Goal: Transaction & Acquisition: Purchase product/service

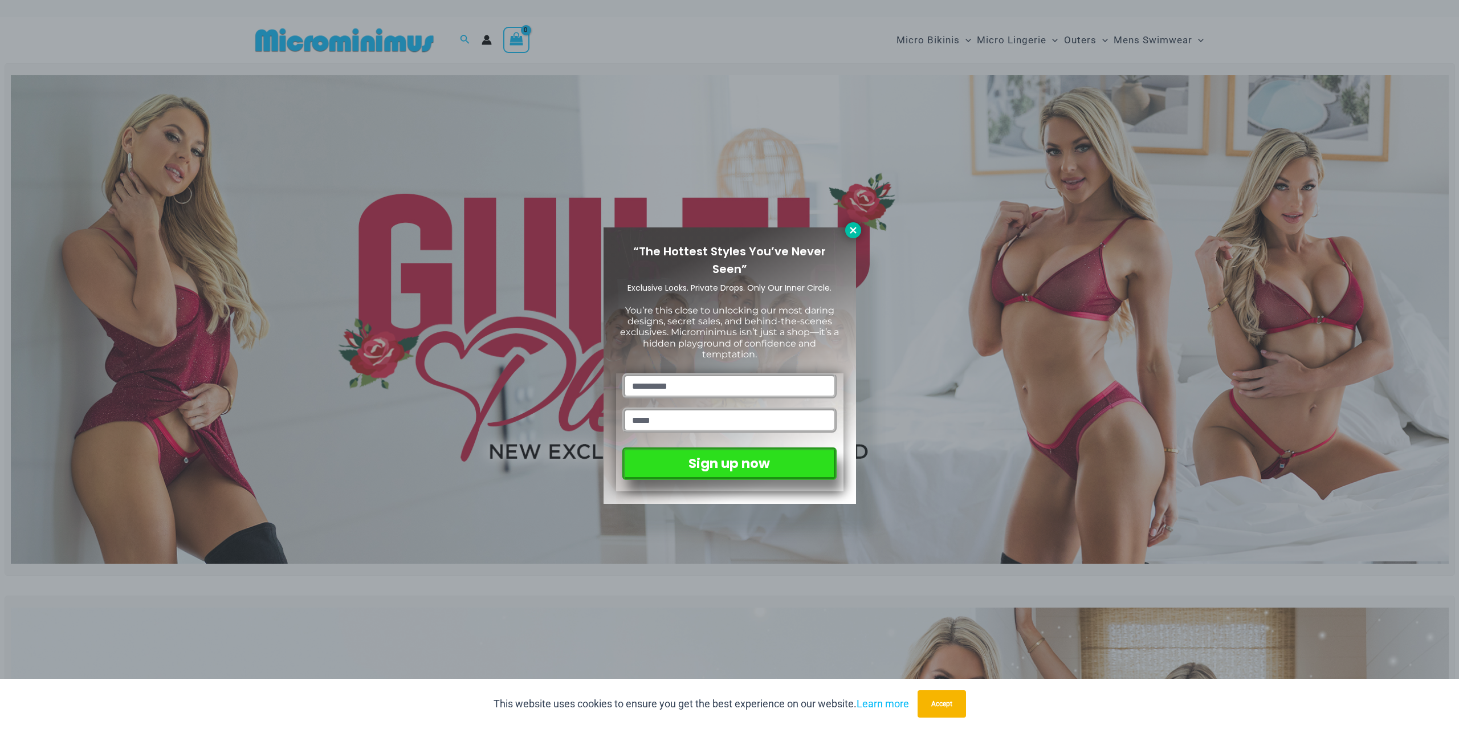
click at [852, 223] on button at bounding box center [853, 230] width 16 height 16
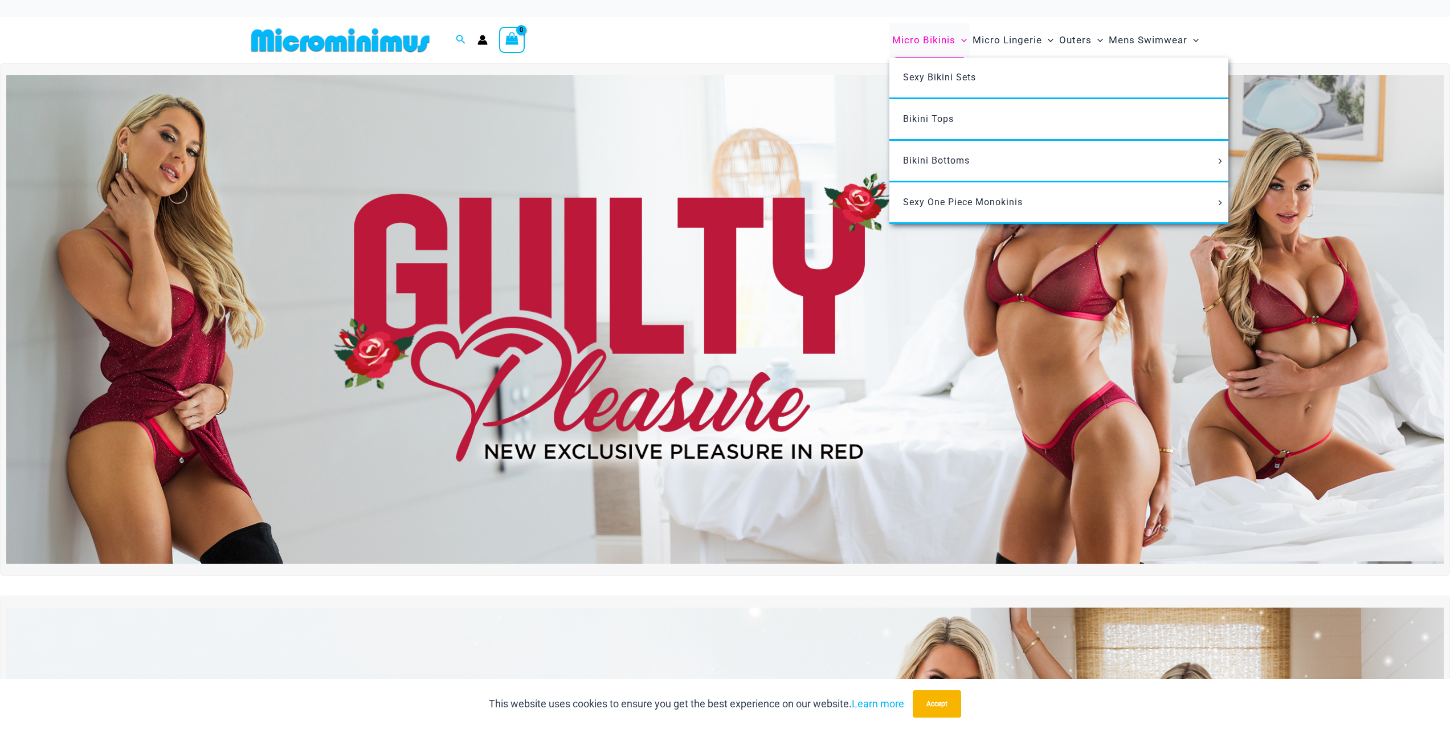
click at [922, 42] on span "Micro Bikinis" at bounding box center [923, 40] width 63 height 29
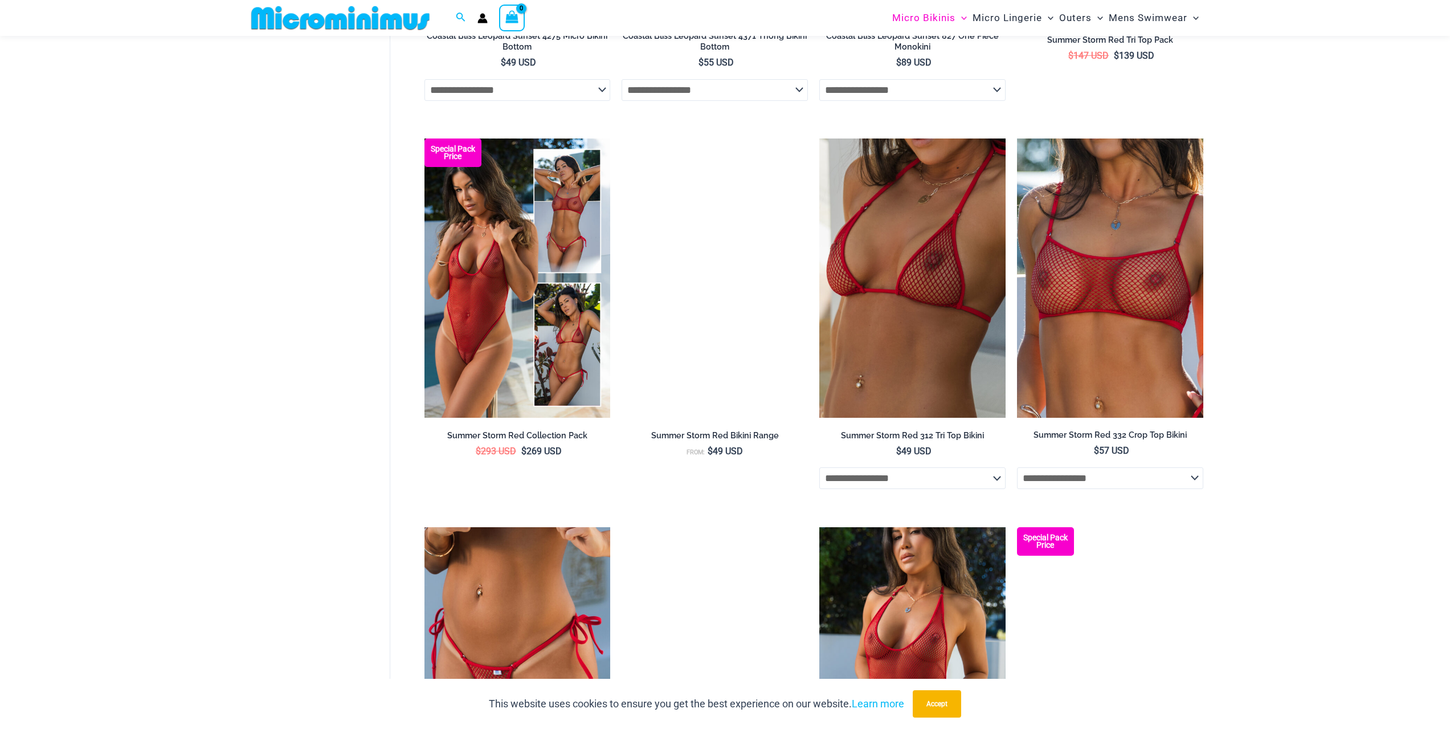
scroll to position [3010, 0]
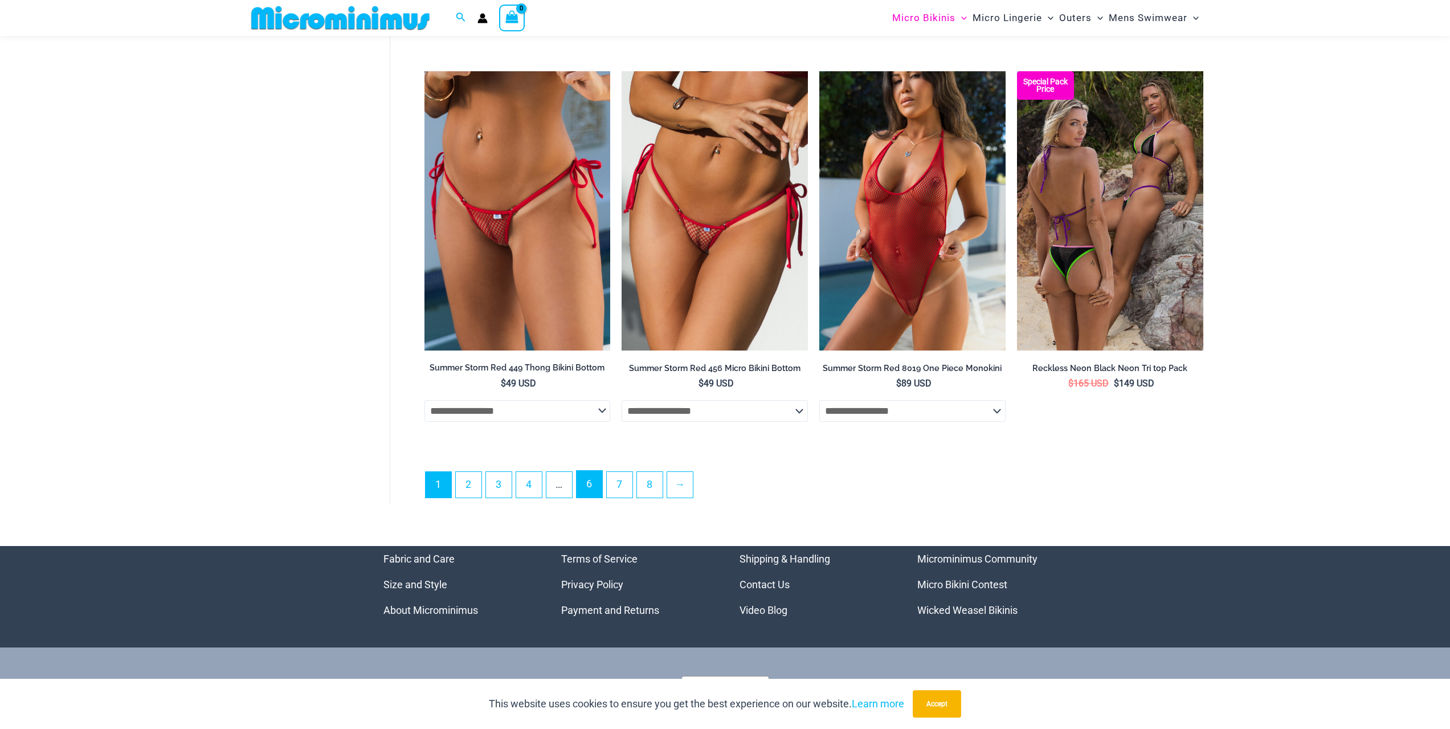
click at [594, 490] on link "6" at bounding box center [590, 484] width 26 height 27
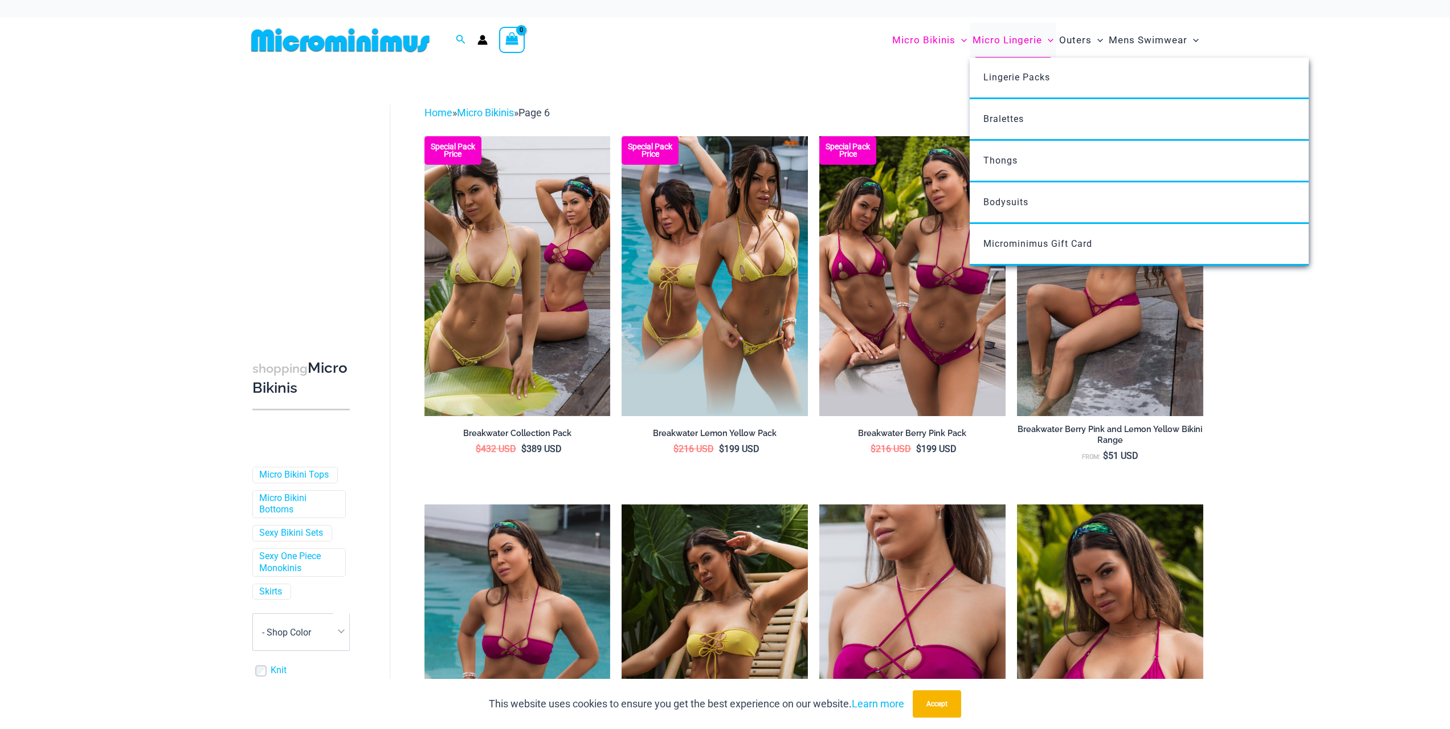
click at [998, 39] on span "Micro Lingerie" at bounding box center [1008, 40] width 70 height 29
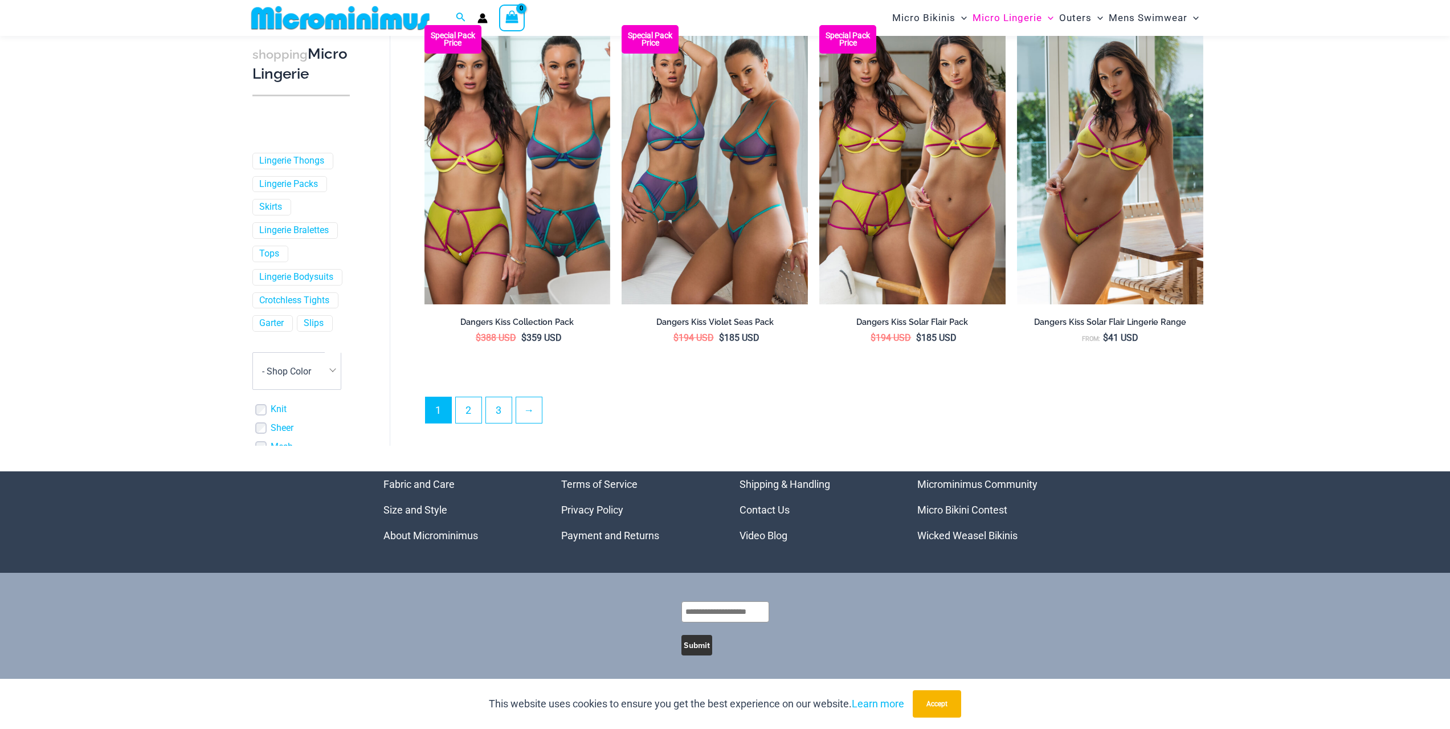
scroll to position [2896, 0]
